Goal: Transaction & Acquisition: Subscribe to service/newsletter

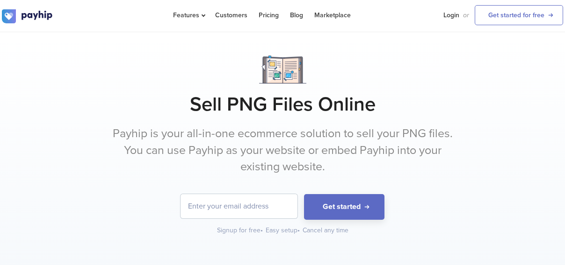
click at [224, 208] on input "email" at bounding box center [238, 206] width 117 height 24
type input "[EMAIL_ADDRESS][DOMAIN_NAME]"
click at [304, 194] on button "Get started" at bounding box center [344, 207] width 80 height 26
click at [221, 205] on input "[EMAIL_ADDRESS][DOMAIN_NAME]" at bounding box center [238, 206] width 117 height 24
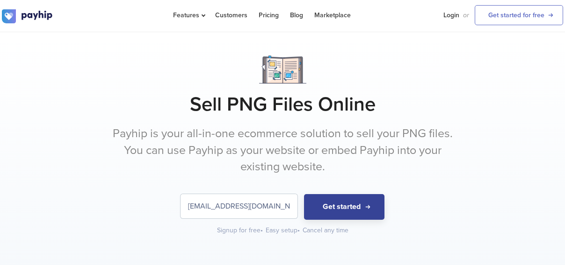
type input "[EMAIL_ADDRESS][DOMAIN_NAME]"
click at [341, 206] on button "Get started" at bounding box center [344, 207] width 80 height 26
